Goal: Information Seeking & Learning: Find specific page/section

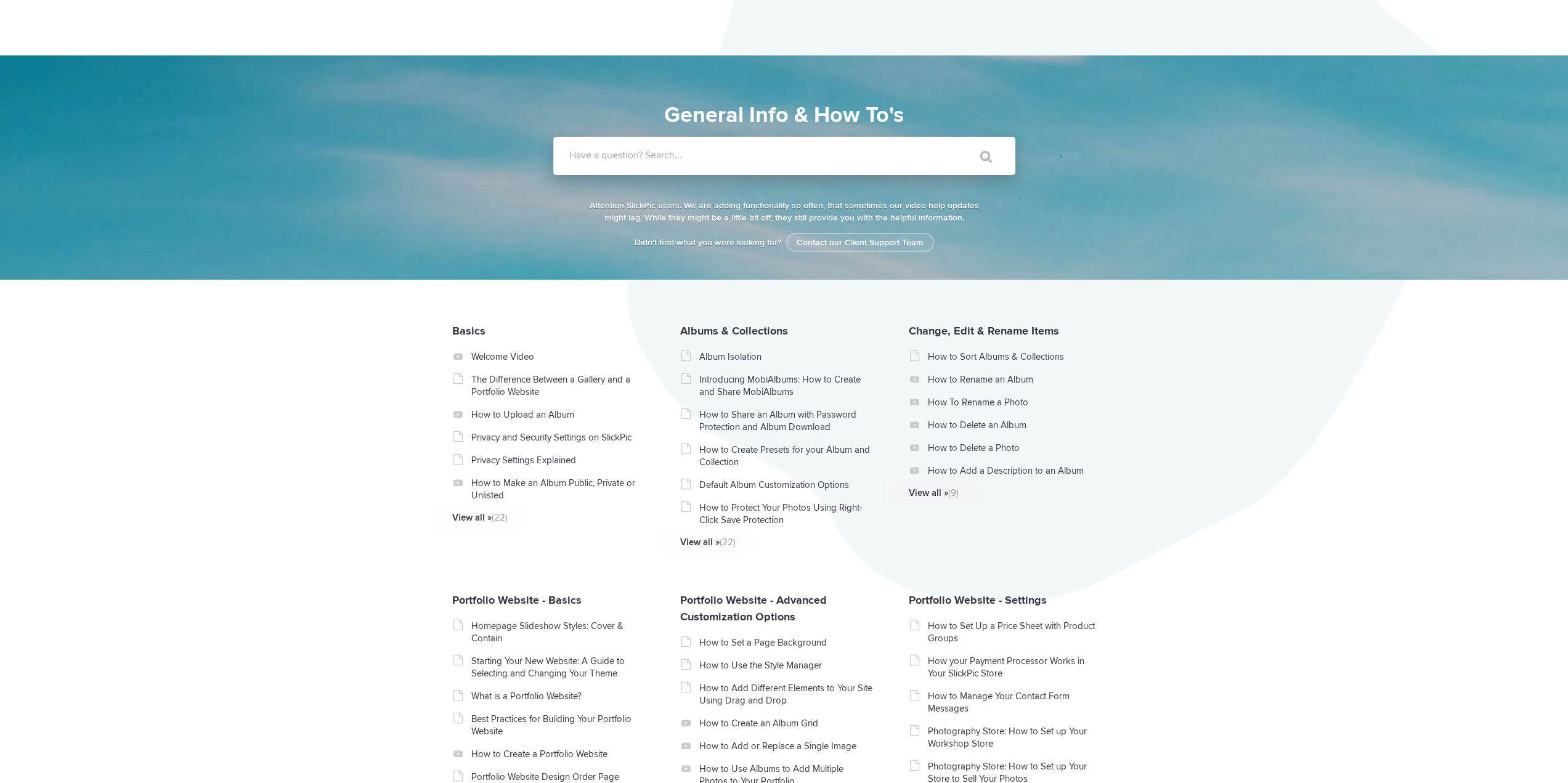
click at [705, 159] on label "Have a question? Search..." at bounding box center [800, 155] width 462 height 12
click at [705, 159] on input "Have a question? Search..." at bounding box center [759, 156] width 412 height 39
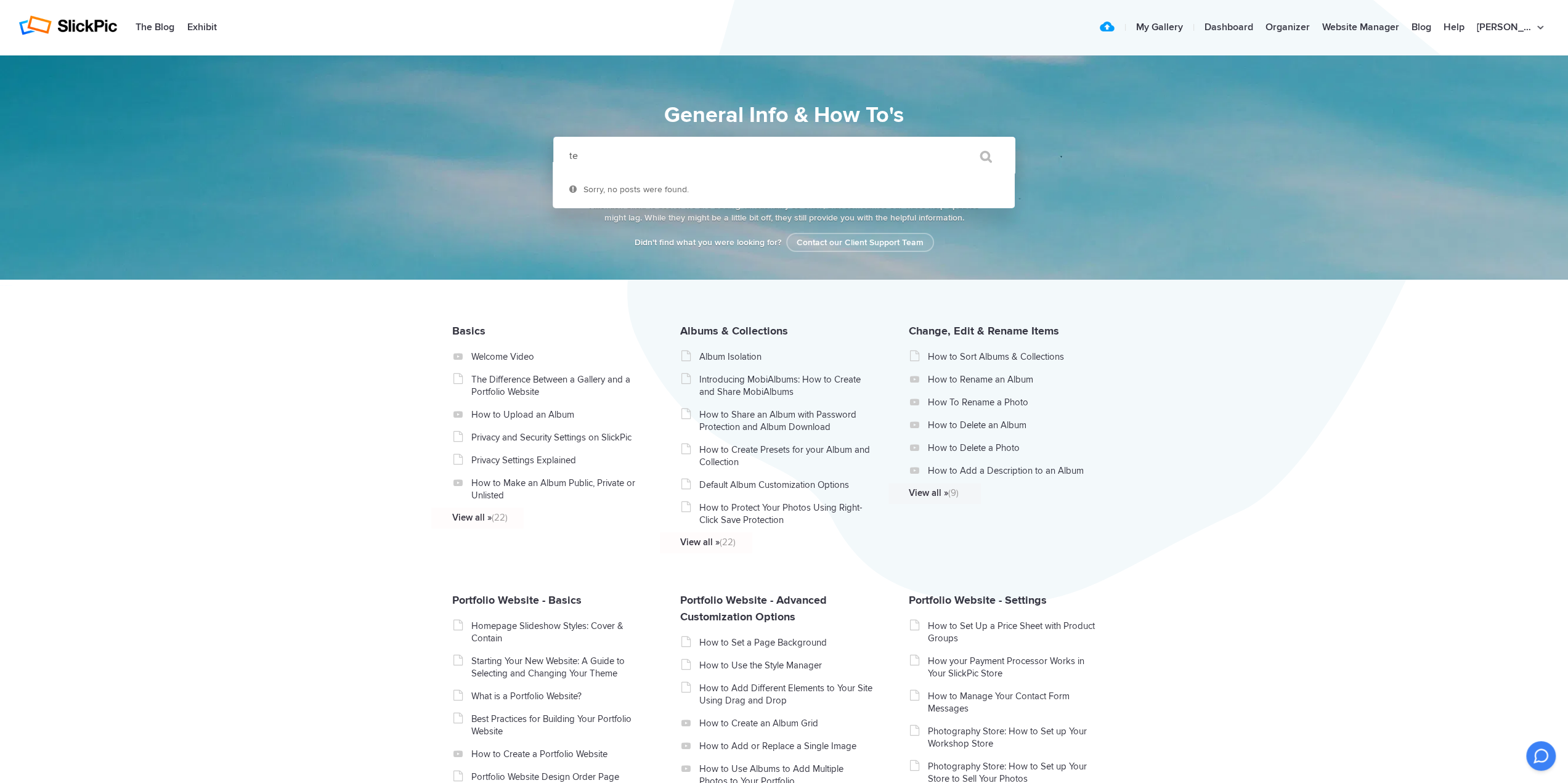
type input "t"
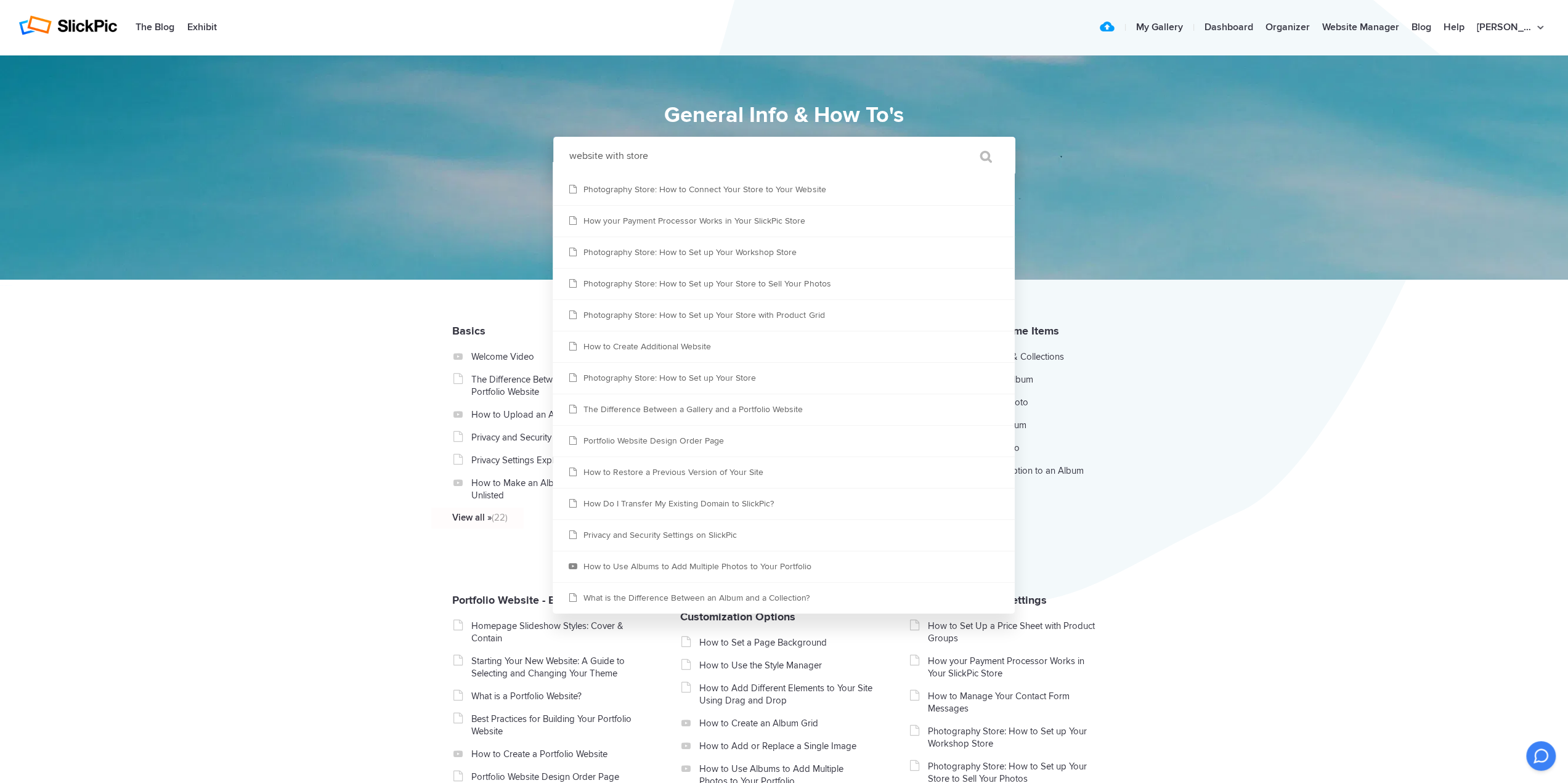
click at [571, 153] on input "website with store" at bounding box center [759, 156] width 412 height 39
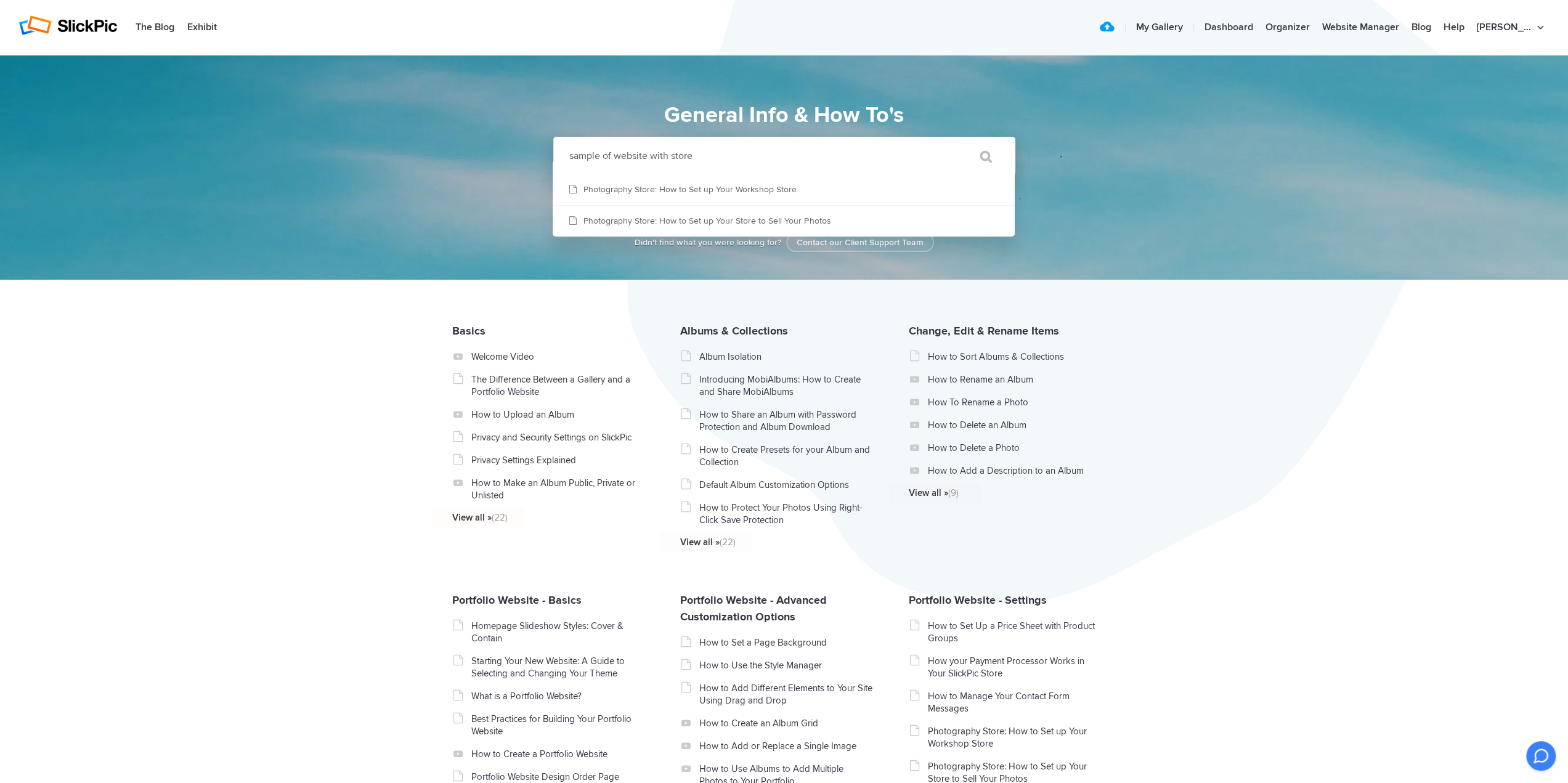
click at [720, 157] on input "sample of website with store" at bounding box center [759, 156] width 412 height 39
drag, startPoint x: 720, startPoint y: 157, endPoint x: 577, endPoint y: 143, distance: 143.7
click at [577, 143] on input "sample of website with store" at bounding box center [759, 156] width 412 height 39
type input "sample of website with store"
drag, startPoint x: 792, startPoint y: 67, endPoint x: 812, endPoint y: 70, distance: 20.2
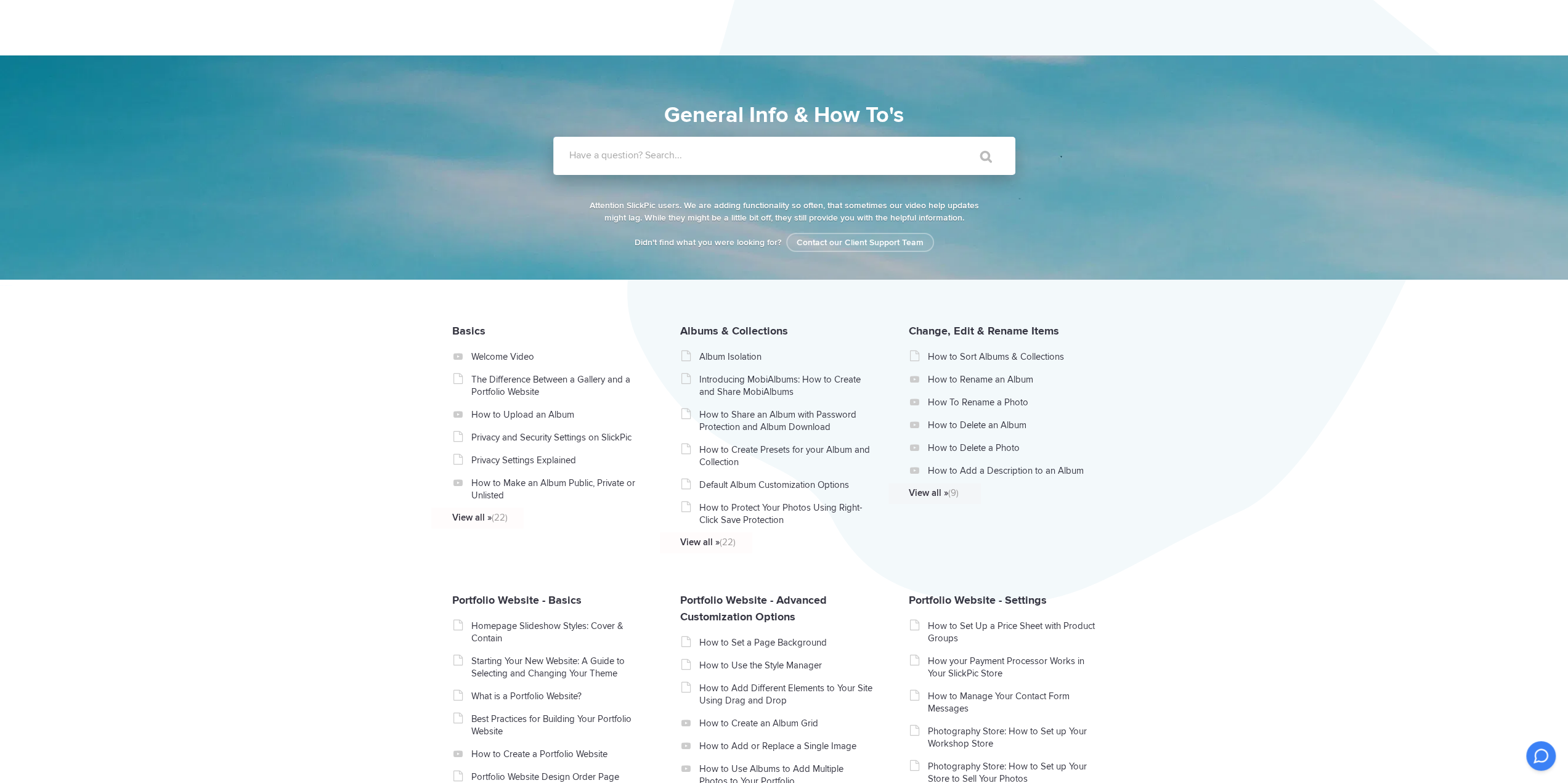
click at [743, 158] on label "Have a question? Search..." at bounding box center [800, 155] width 462 height 12
click at [743, 158] on input "Have a question? Search..." at bounding box center [759, 156] width 412 height 39
drag, startPoint x: 743, startPoint y: 158, endPoint x: 708, endPoint y: 164, distance: 35.5
click at [708, 164] on input "Have a question? Search..." at bounding box center [759, 156] width 412 height 39
paste input "Featured Client Websites"
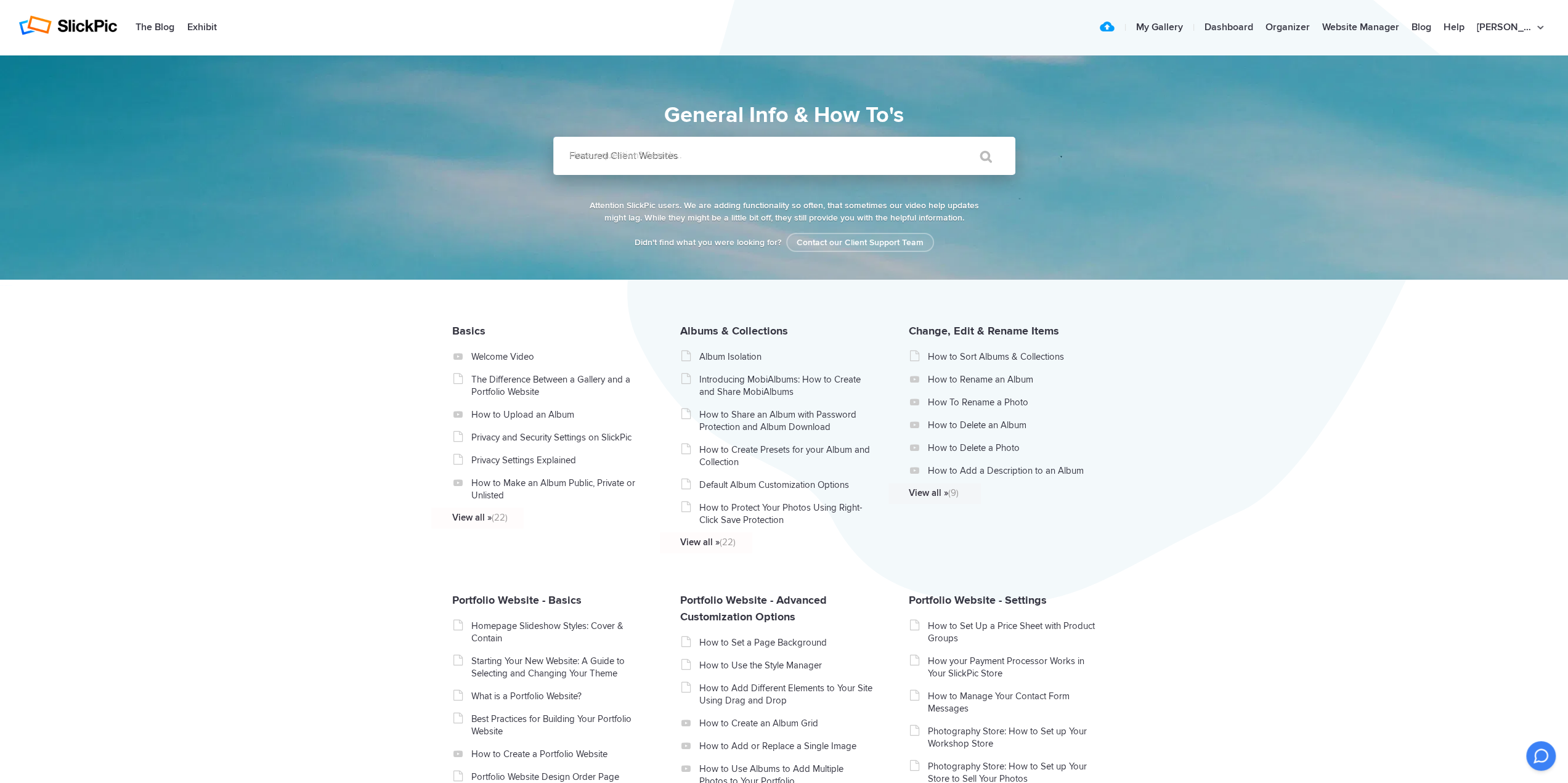
click at [713, 155] on label "Have a question? Search..." at bounding box center [800, 155] width 462 height 12
click at [713, 155] on input "Featured Client Websites" at bounding box center [759, 156] width 412 height 39
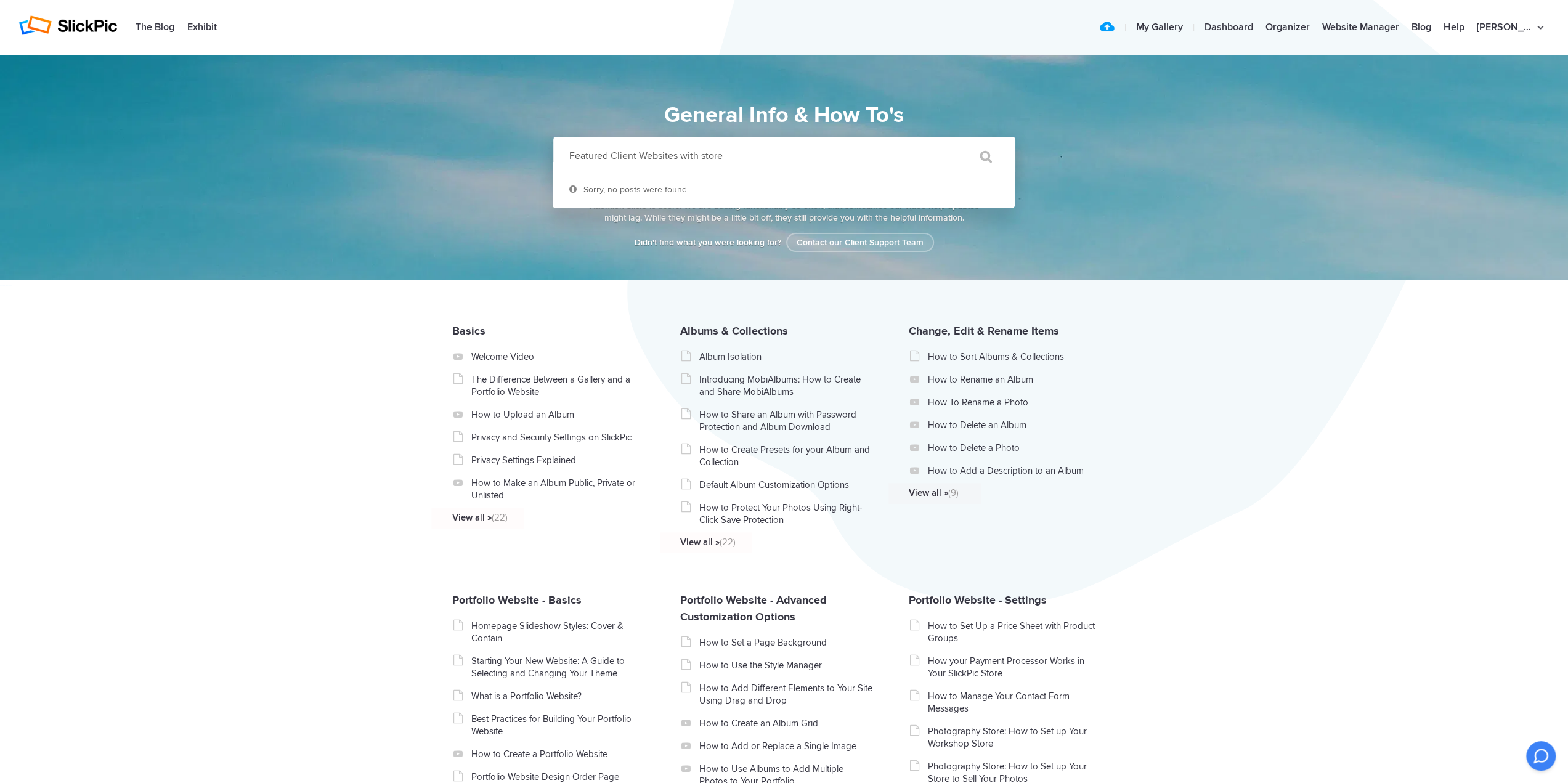
type input "Featured Client Websites with store"
click at [955, 142] on input "" at bounding box center [980, 156] width 52 height 30
